Goal: Book appointment/travel/reservation

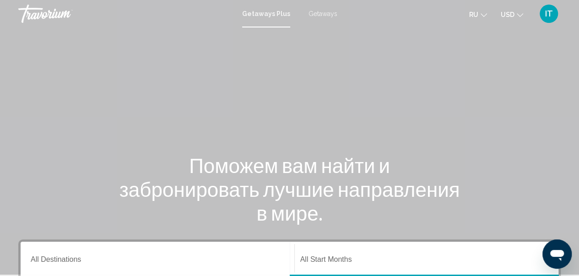
click at [327, 16] on span "Getaways" at bounding box center [323, 13] width 29 height 7
click at [519, 16] on icon "Change currency" at bounding box center [520, 15] width 6 height 4
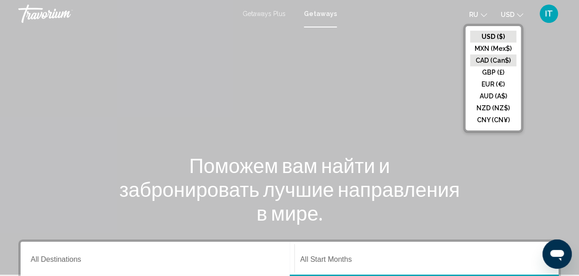
click at [495, 59] on button "CAD (Can$)" at bounding box center [493, 60] width 46 height 12
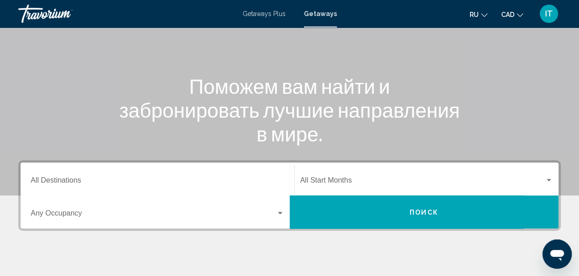
scroll to position [81, 0]
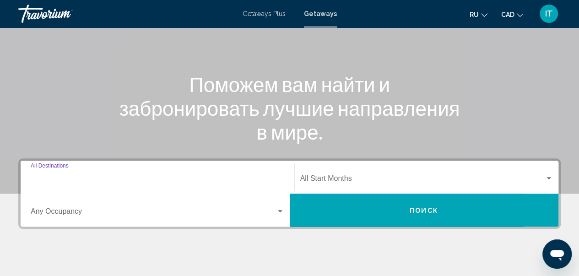
click at [49, 182] on input "Destination All Destinations" at bounding box center [158, 180] width 254 height 8
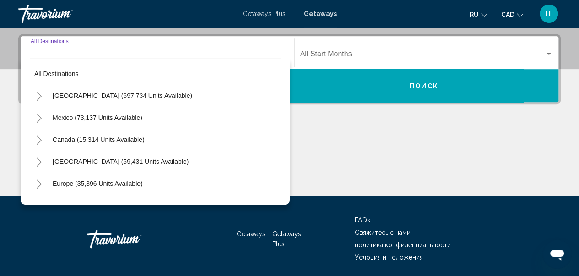
scroll to position [210, 0]
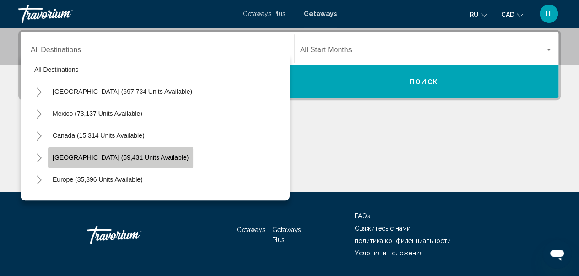
click at [97, 159] on span "[GEOGRAPHIC_DATA] (59,431 units available)" at bounding box center [121, 157] width 136 height 7
type input "**********"
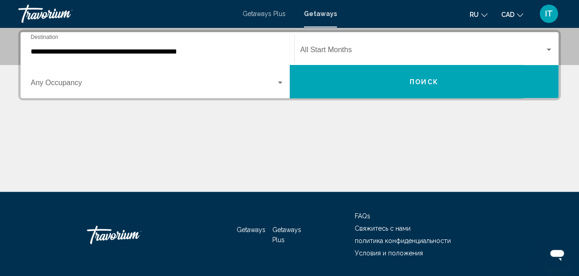
click at [313, 47] on div "Start Month All Start Months" at bounding box center [426, 48] width 253 height 29
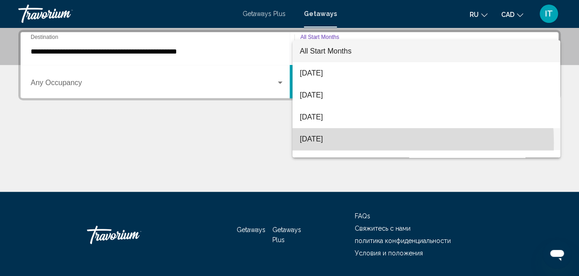
click at [334, 143] on span "[DATE]" at bounding box center [426, 139] width 253 height 22
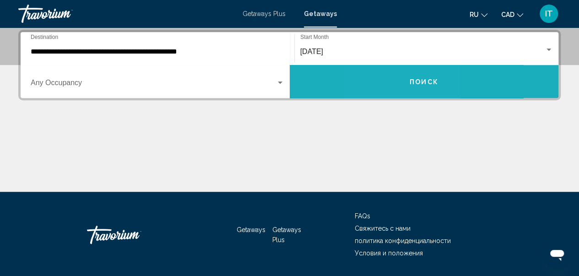
click at [393, 85] on button "Поиск" at bounding box center [424, 81] width 269 height 33
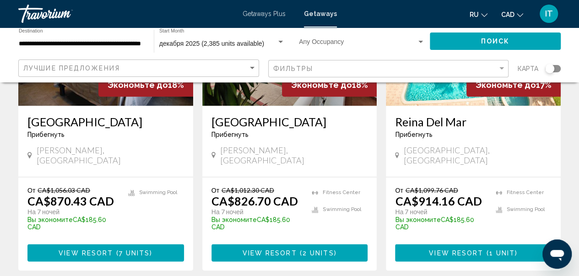
scroll to position [509, 0]
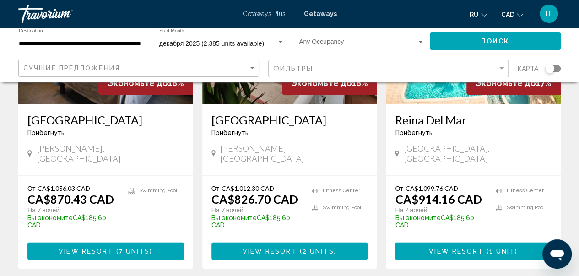
click at [494, 143] on span "[GEOGRAPHIC_DATA], [GEOGRAPHIC_DATA]" at bounding box center [478, 153] width 148 height 20
click at [467, 113] on h3 "Reina Del Mar" at bounding box center [473, 120] width 157 height 14
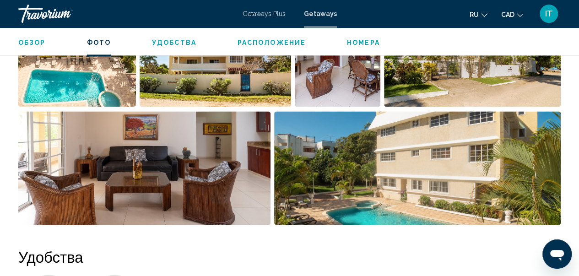
scroll to position [661, 0]
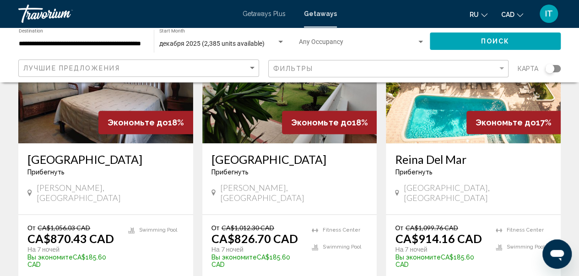
scroll to position [482, 0]
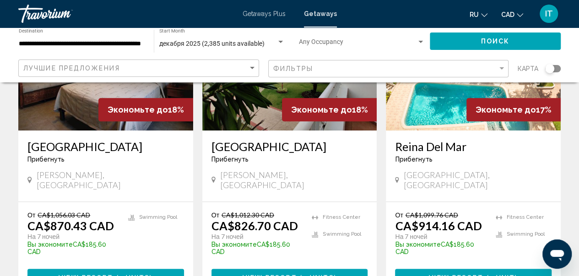
click at [281, 114] on img "Main content" at bounding box center [289, 57] width 175 height 146
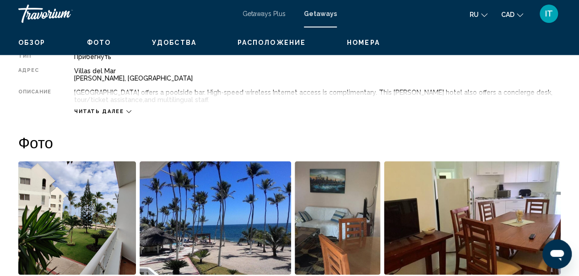
scroll to position [107, 0]
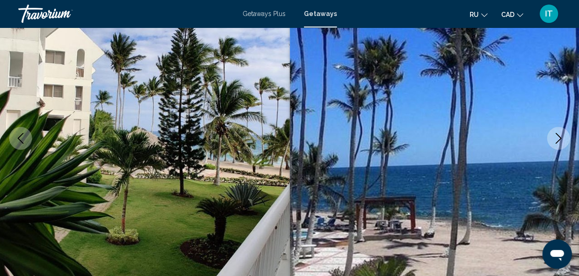
click at [561, 140] on icon "Next image" at bounding box center [558, 138] width 11 height 11
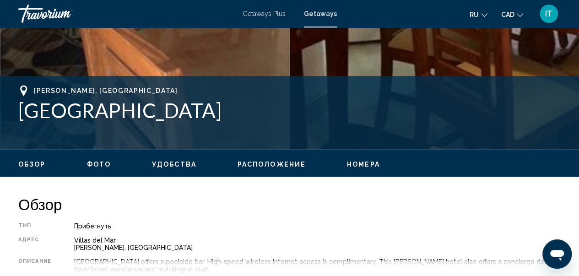
scroll to position [372, 0]
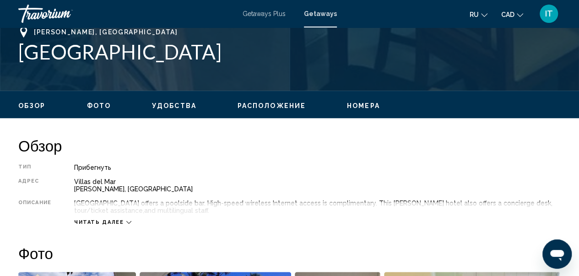
click at [267, 105] on span "Расположение" at bounding box center [272, 105] width 68 height 7
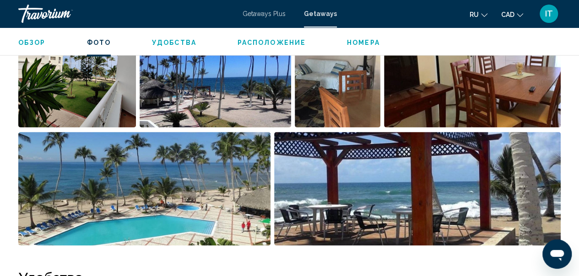
scroll to position [623, 0]
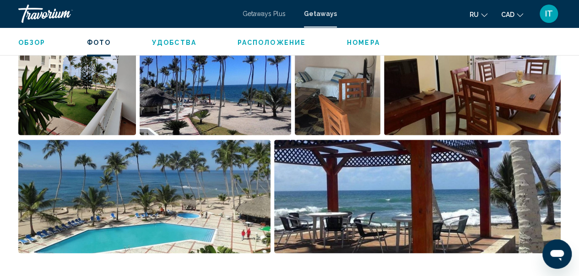
click at [384, 181] on img "Open full-screen image slider" at bounding box center [417, 197] width 287 height 114
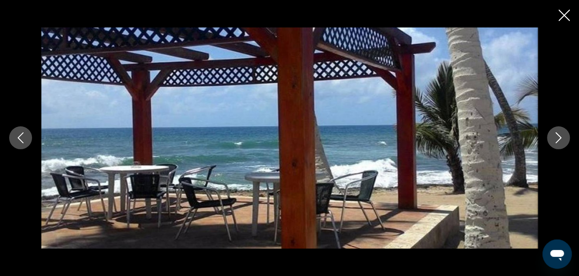
click at [551, 130] on button "Next image" at bounding box center [558, 137] width 23 height 23
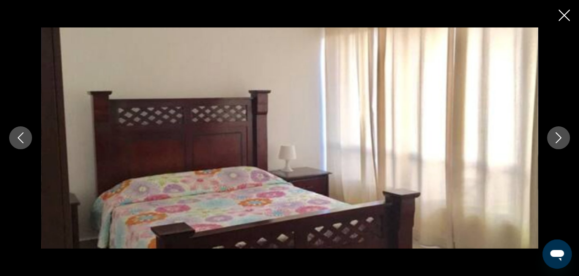
click at [559, 134] on icon "Next image" at bounding box center [558, 137] width 11 height 11
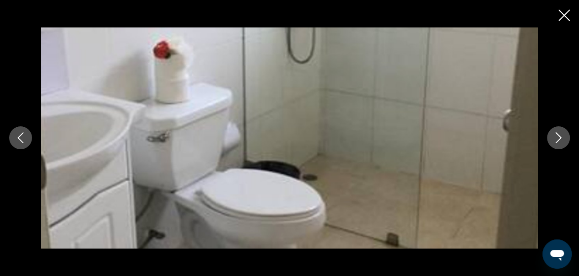
click at [559, 134] on icon "Next image" at bounding box center [558, 137] width 11 height 11
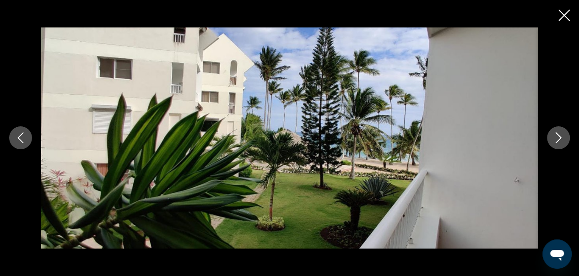
click at [559, 134] on icon "Next image" at bounding box center [558, 137] width 11 height 11
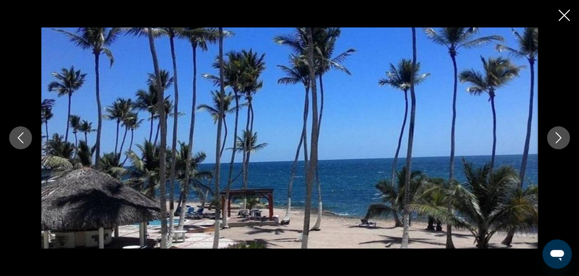
click at [559, 134] on icon "Next image" at bounding box center [558, 137] width 11 height 11
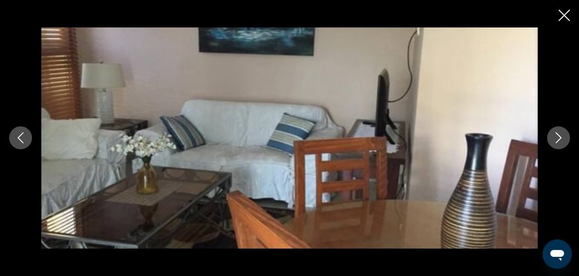
click at [563, 15] on icon "Close slideshow" at bounding box center [563, 15] width 11 height 11
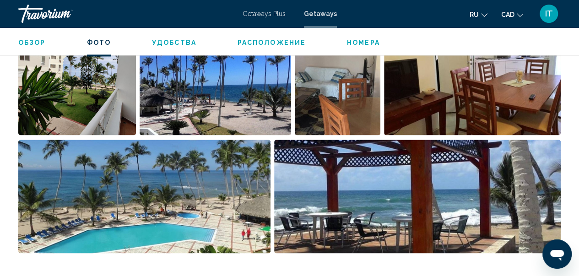
click at [38, 41] on span "Обзор" at bounding box center [31, 42] width 27 height 7
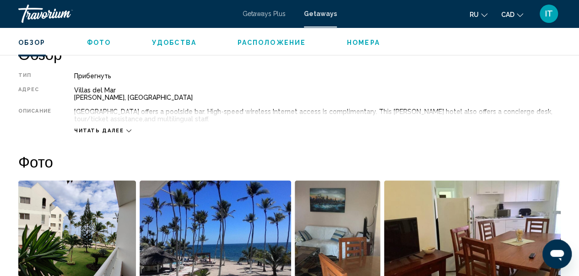
scroll to position [453, 0]
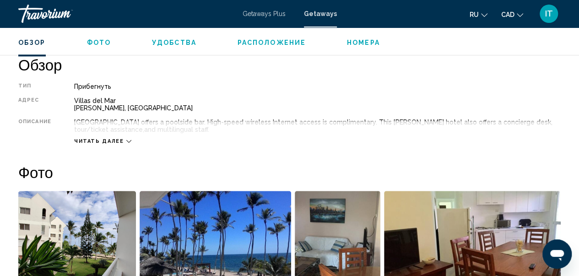
click at [112, 142] on span "Читать далее" at bounding box center [99, 141] width 50 height 6
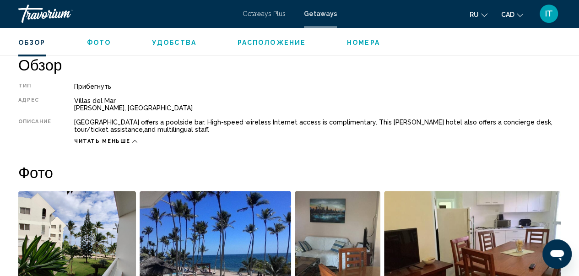
drag, startPoint x: 131, startPoint y: 136, endPoint x: 126, endPoint y: 138, distance: 5.4
click at [126, 138] on div "Читать меньше" at bounding box center [317, 138] width 487 height 11
click at [126, 138] on span "Читать меньше" at bounding box center [102, 141] width 56 height 6
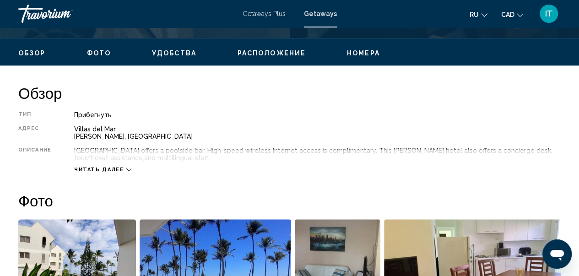
scroll to position [427, 0]
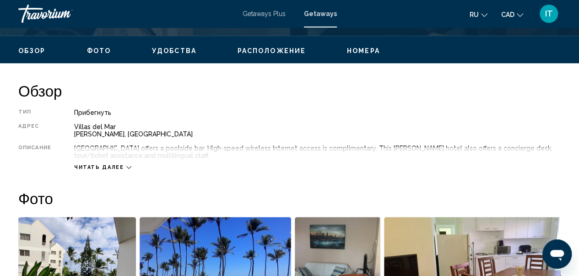
click at [47, 46] on ul "Обзор Фото Удобства Расположение Номера искать" at bounding box center [289, 50] width 542 height 10
click at [35, 48] on span "Обзор" at bounding box center [31, 50] width 27 height 7
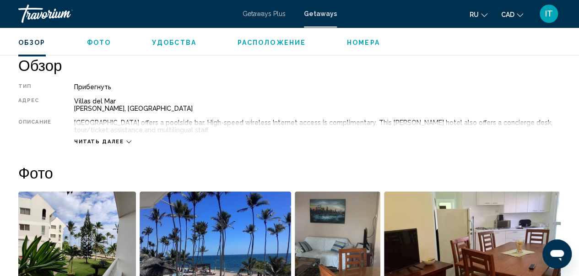
scroll to position [453, 0]
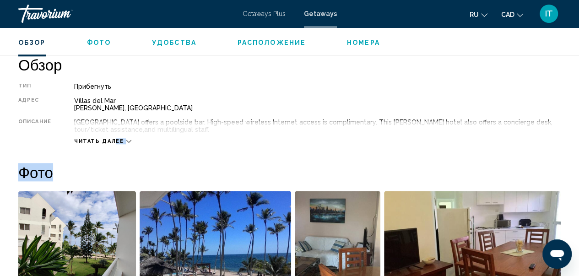
drag, startPoint x: 114, startPoint y: 147, endPoint x: 112, endPoint y: 138, distance: 9.3
click at [38, 142] on div "Main content" at bounding box center [46, 142] width 56 height 5
click at [76, 143] on span "Читать далее" at bounding box center [99, 141] width 50 height 6
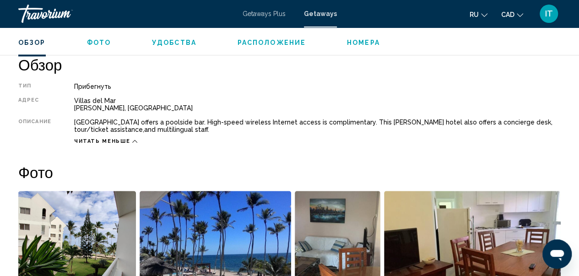
click at [98, 141] on span "Читать меньше" at bounding box center [102, 141] width 56 height 6
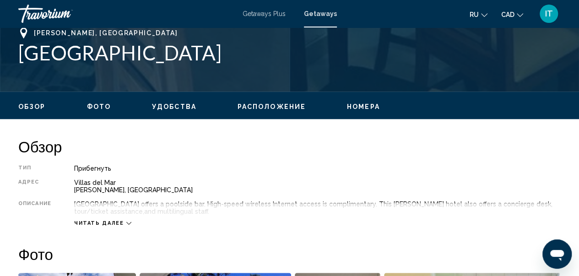
scroll to position [406, 0]
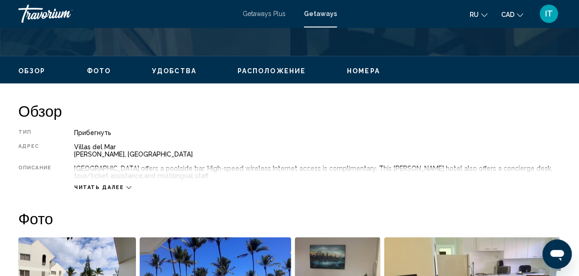
click at [110, 185] on span "Читать далее" at bounding box center [99, 187] width 50 height 6
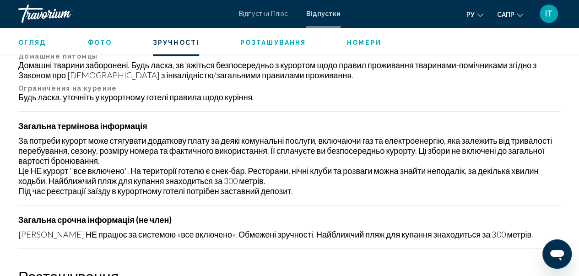
scroll to position [1026, 0]
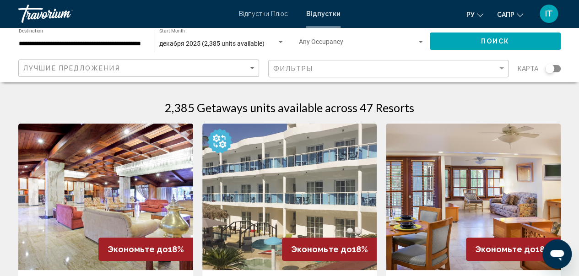
click at [296, 195] on img "Основний зміст" at bounding box center [289, 197] width 175 height 146
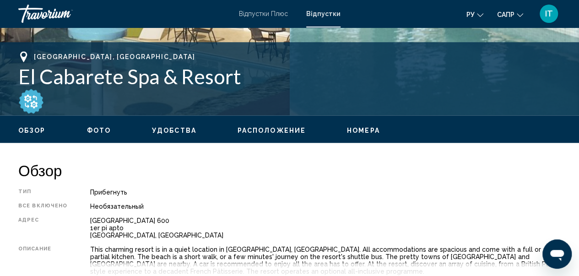
scroll to position [395, 0]
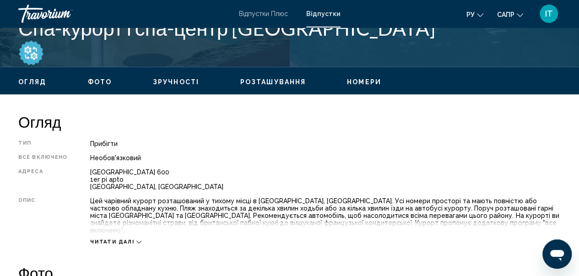
click at [114, 239] on font "Читати далі" at bounding box center [112, 242] width 44 height 6
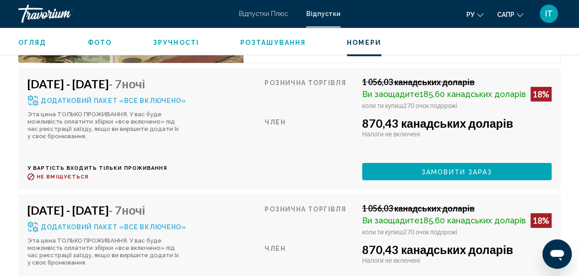
scroll to position [2976, 0]
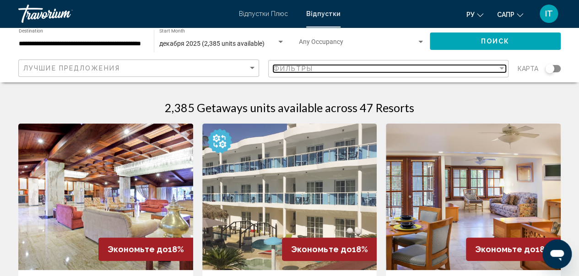
click at [498, 65] on div "Filter" at bounding box center [502, 68] width 8 height 7
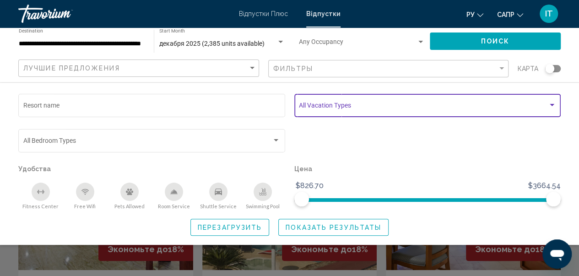
click at [351, 110] on span "Search widget" at bounding box center [423, 106] width 249 height 7
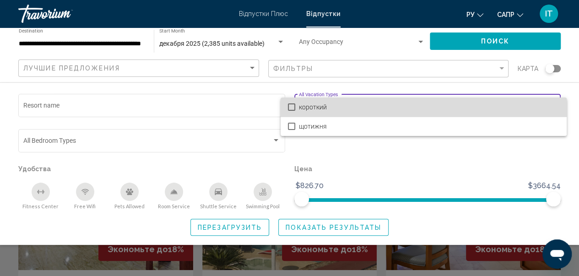
click at [351, 110] on span "короткий" at bounding box center [429, 106] width 260 height 19
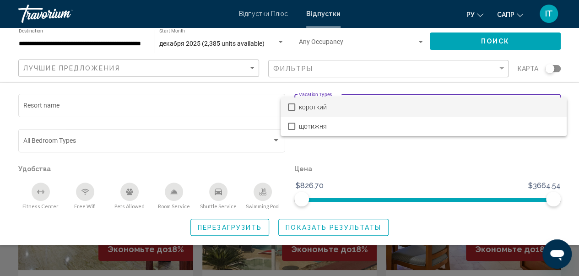
click at [365, 142] on div at bounding box center [289, 138] width 579 height 276
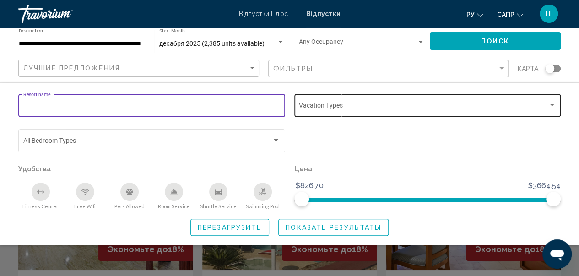
click at [170, 110] on input "Resort name" at bounding box center [151, 106] width 257 height 7
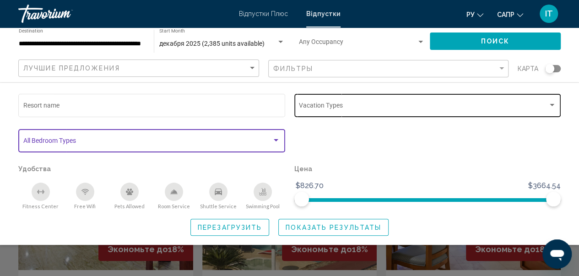
click at [141, 139] on span "Search widget" at bounding box center [147, 142] width 249 height 7
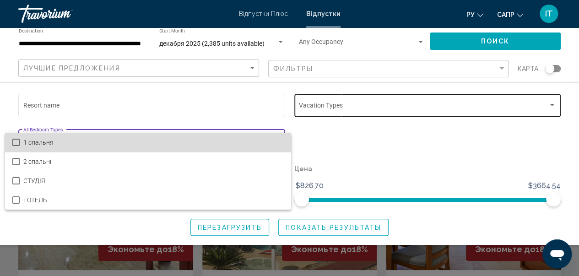
click at [141, 139] on span "1 спальня" at bounding box center [153, 142] width 260 height 19
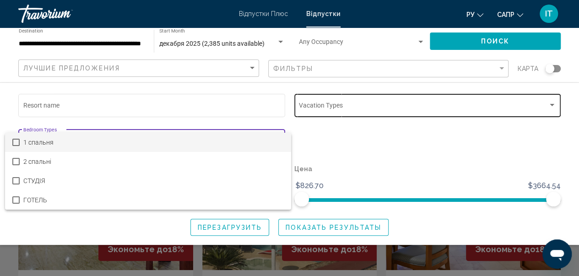
click at [309, 119] on div at bounding box center [289, 138] width 579 height 276
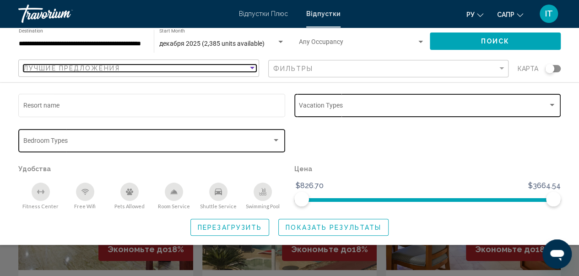
click at [215, 68] on div "Лучшие предложения" at bounding box center [135, 68] width 225 height 7
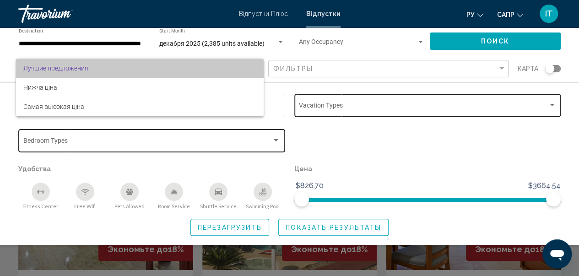
click at [92, 61] on span "Лучшие предложения" at bounding box center [139, 68] width 233 height 19
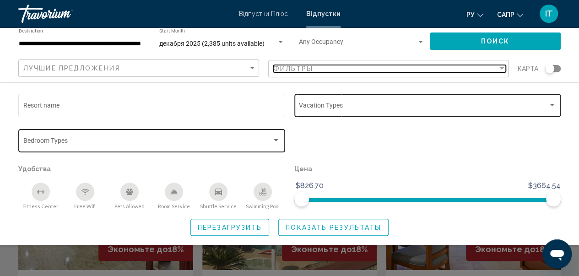
click at [451, 65] on div "Фильтры" at bounding box center [385, 68] width 225 height 7
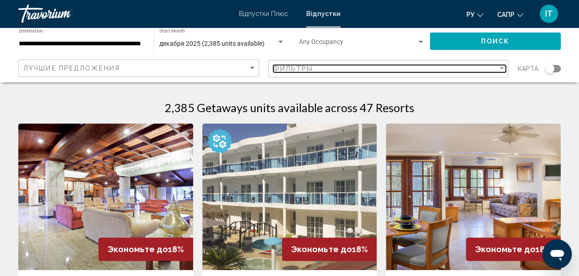
click at [451, 65] on div "Фильтры" at bounding box center [385, 68] width 225 height 7
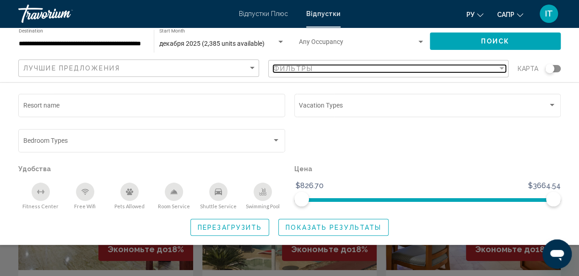
click at [451, 65] on div "Фильтры" at bounding box center [385, 68] width 225 height 7
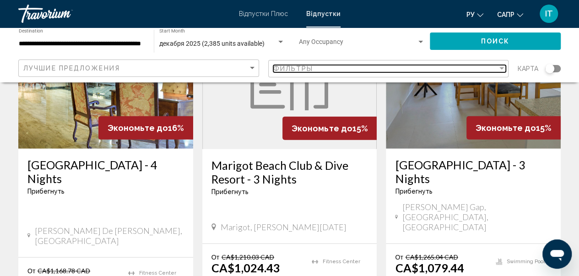
scroll to position [1297, 0]
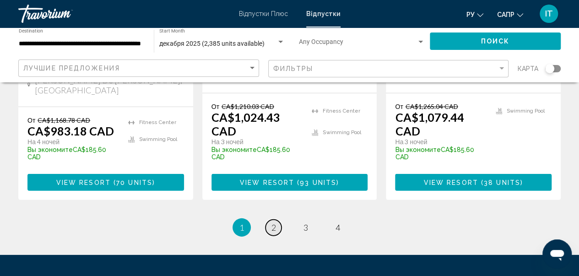
click at [269, 220] on link "page 2" at bounding box center [273, 228] width 16 height 16
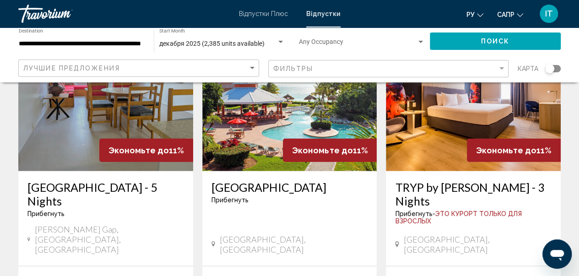
scroll to position [1032, 0]
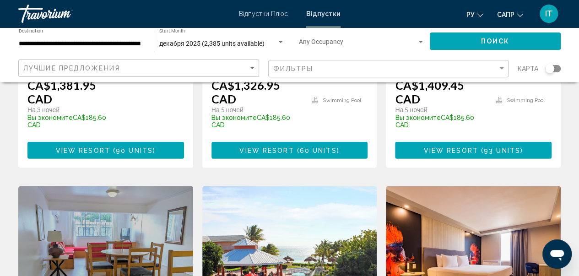
click at [337, 210] on img "Основний зміст" at bounding box center [289, 259] width 175 height 146
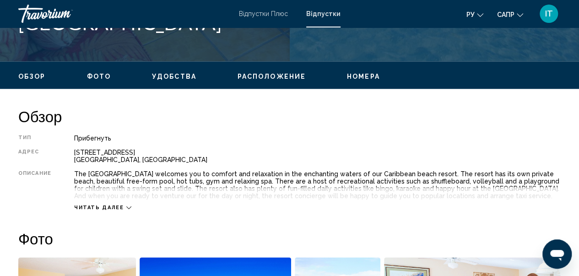
scroll to position [419, 0]
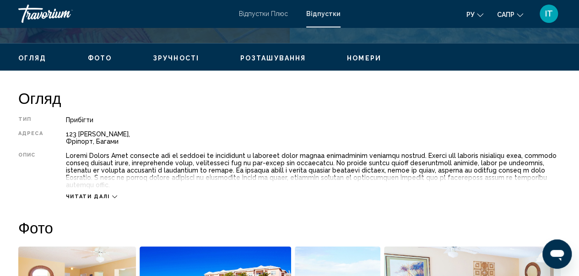
click at [112, 198] on icon "Основний зміст" at bounding box center [114, 196] width 5 height 5
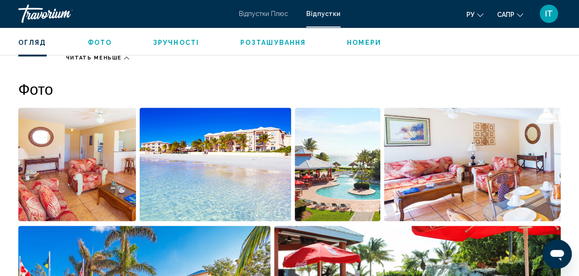
scroll to position [585, 0]
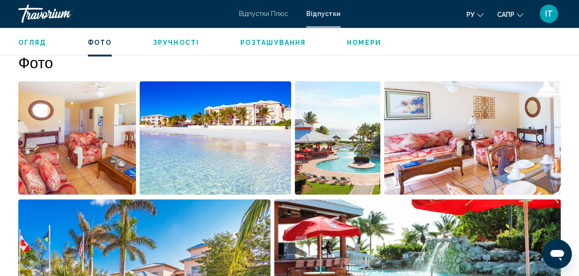
click at [187, 150] on img "Відкрити повзунок зображення на весь екран" at bounding box center [216, 138] width 152 height 114
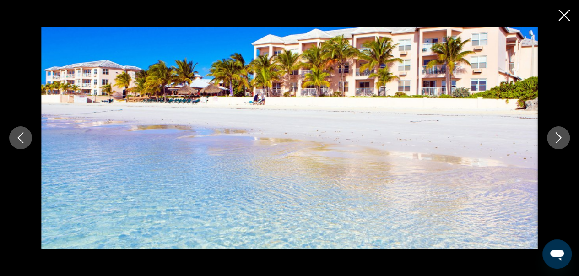
click at [558, 137] on icon "Next image" at bounding box center [558, 137] width 11 height 11
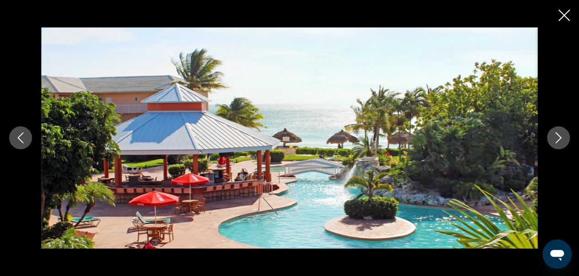
click at [558, 137] on icon "Next image" at bounding box center [558, 137] width 11 height 11
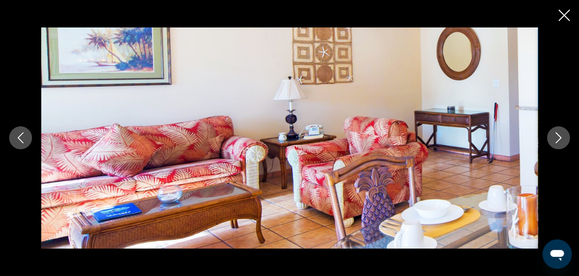
click at [558, 137] on icon "Next image" at bounding box center [558, 137] width 11 height 11
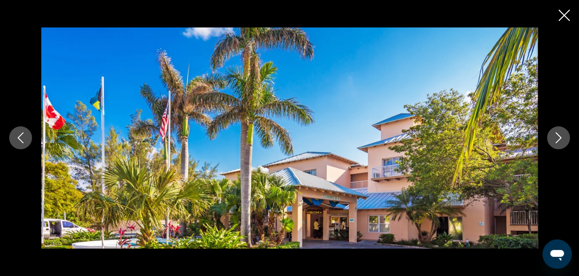
click at [558, 137] on icon "Next image" at bounding box center [558, 137] width 11 height 11
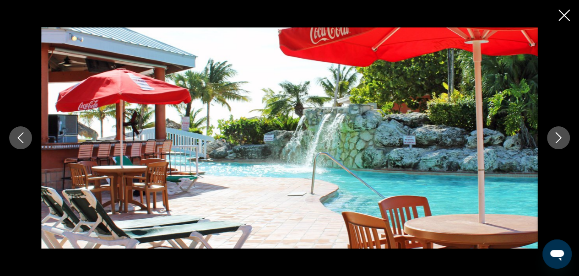
click at [558, 137] on icon "Next image" at bounding box center [558, 137] width 11 height 11
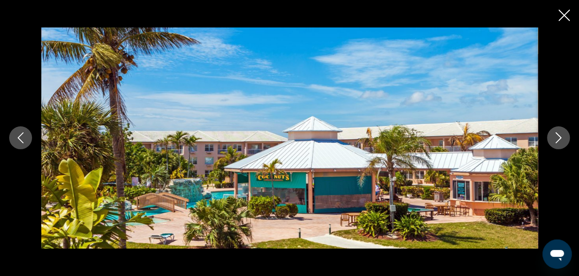
click at [558, 137] on icon "Next image" at bounding box center [558, 137] width 11 height 11
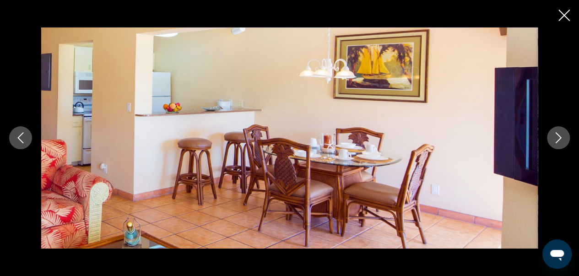
click at [558, 137] on icon "Next image" at bounding box center [558, 137] width 11 height 11
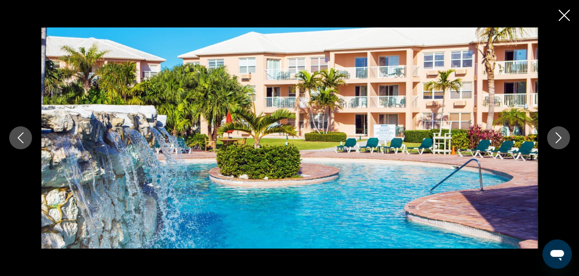
click at [560, 16] on icon "Close slideshow" at bounding box center [563, 15] width 11 height 11
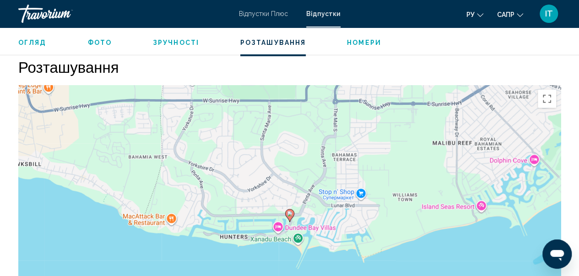
scroll to position [1308, 0]
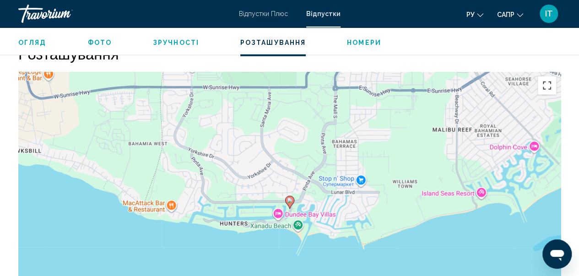
click at [547, 84] on button "Перемкнути повнокранний режим" at bounding box center [547, 85] width 18 height 18
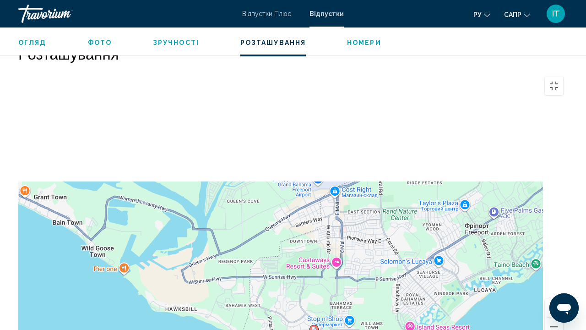
drag, startPoint x: 498, startPoint y: 104, endPoint x: 409, endPoint y: 249, distance: 170.5
click at [409, 249] on div "Вимкніть режим перетягування за допомогою клавіатури, натиснувши Alt + Enter. П…" at bounding box center [292, 209] width 549 height 275
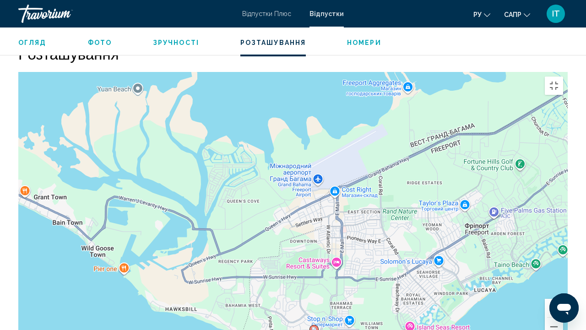
click at [292, 152] on div "Вимкніть режим перетягування за допомогою клавіатури, натиснувши Alt + Enter. П…" at bounding box center [292, 209] width 549 height 275
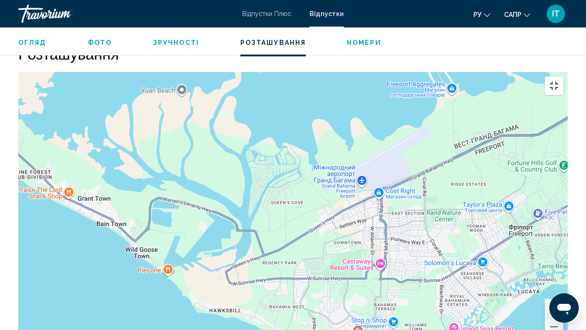
click at [563, 76] on button "Перемкнути повнокранний режим" at bounding box center [554, 85] width 18 height 18
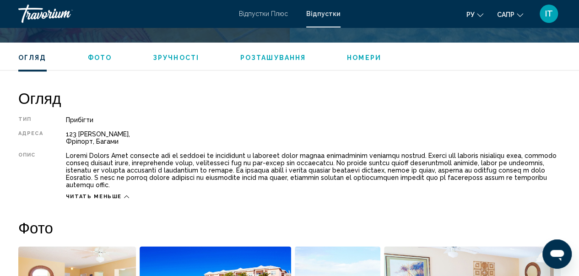
scroll to position [393, 0]
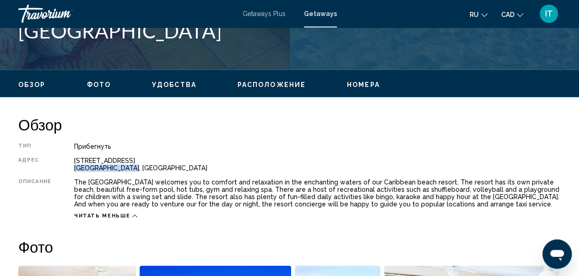
drag, startPoint x: 74, startPoint y: 167, endPoint x: 130, endPoint y: 168, distance: 56.3
click at [130, 168] on div "[STREET_ADDRESS]" at bounding box center [317, 164] width 487 height 15
copy div "[GEOGRAPHIC_DATA], [GEOGRAPHIC_DATA]"
